Goal: Communication & Community: Share content

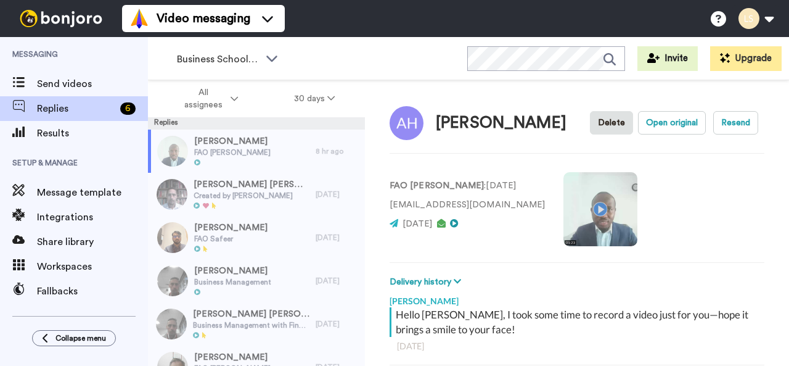
type textarea "x"
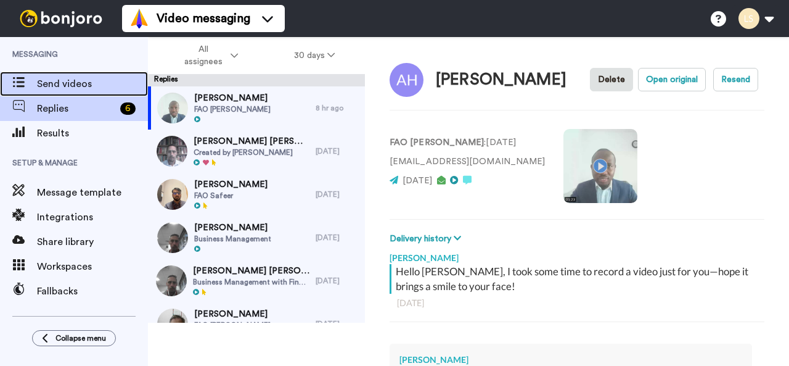
click at [64, 83] on span "Send videos" at bounding box center [92, 83] width 111 height 15
